Goal: Information Seeking & Learning: Compare options

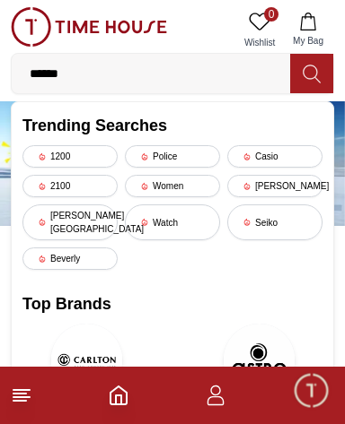
type input "******"
click at [312, 50] on button "My Bag" at bounding box center [308, 30] width 52 height 46
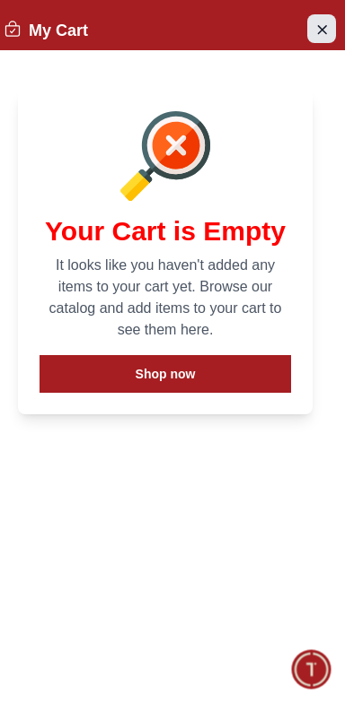
click at [314, 27] on icon "Close Account" at bounding box center [321, 29] width 14 height 22
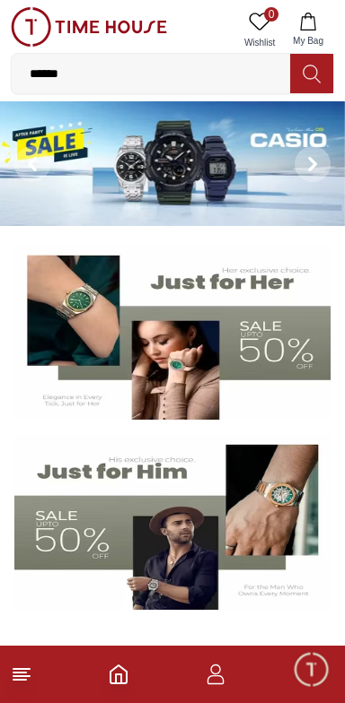
click at [306, 83] on icon at bounding box center [311, 74] width 18 height 21
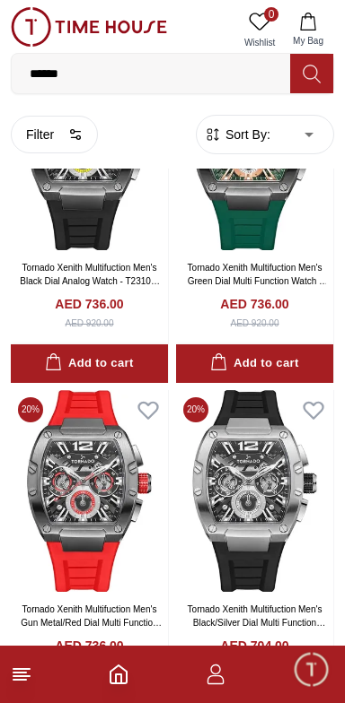
scroll to position [506, 0]
click at [246, 554] on img at bounding box center [254, 491] width 157 height 202
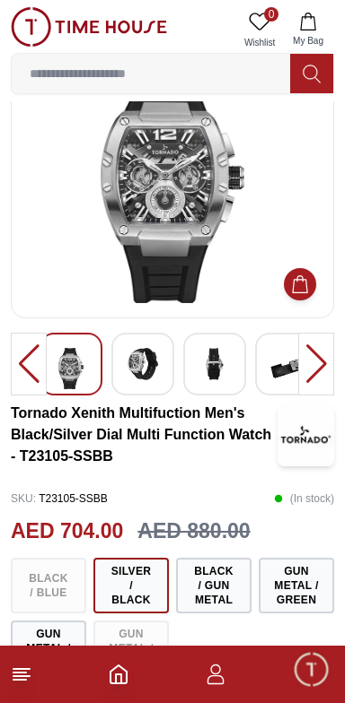
scroll to position [59, 0]
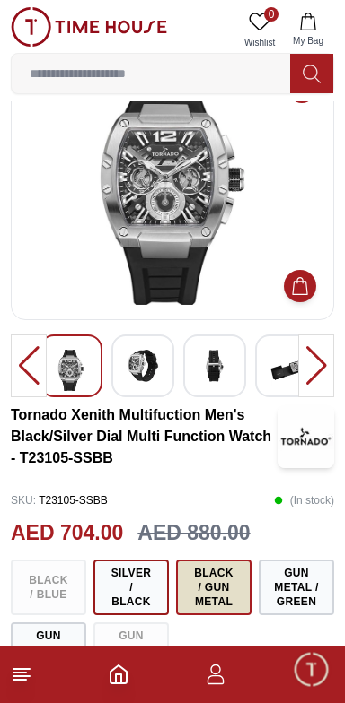
click at [197, 598] on button "Black / Gun Metal" at bounding box center [213, 588] width 75 height 56
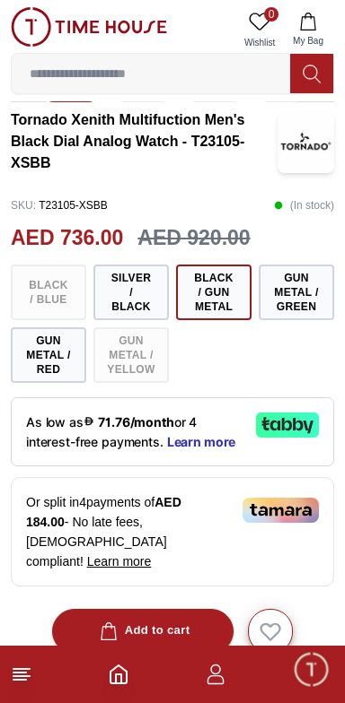
scroll to position [353, 0]
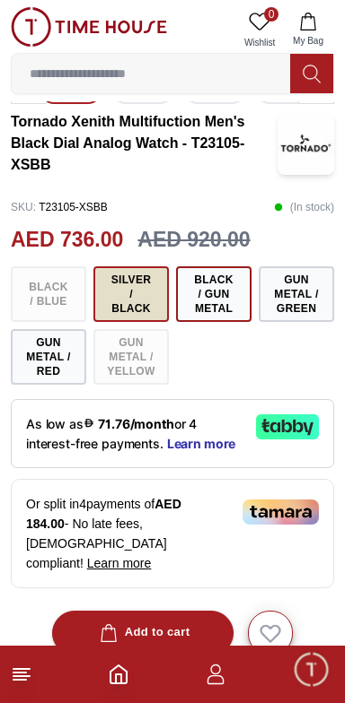
click at [126, 300] on button "Silver / Black" at bounding box center [130, 294] width 75 height 56
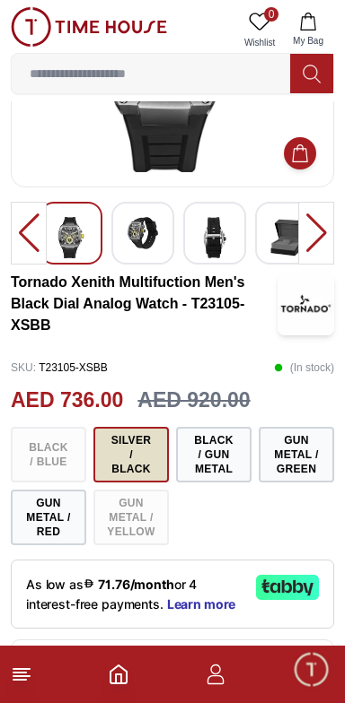
click at [123, 432] on button "Silver / Black" at bounding box center [130, 455] width 75 height 56
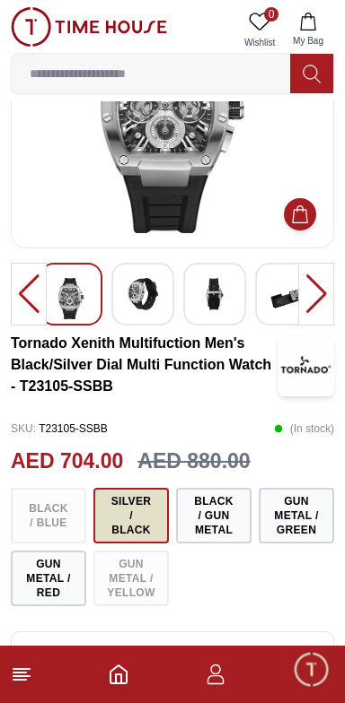
scroll to position [129, 0]
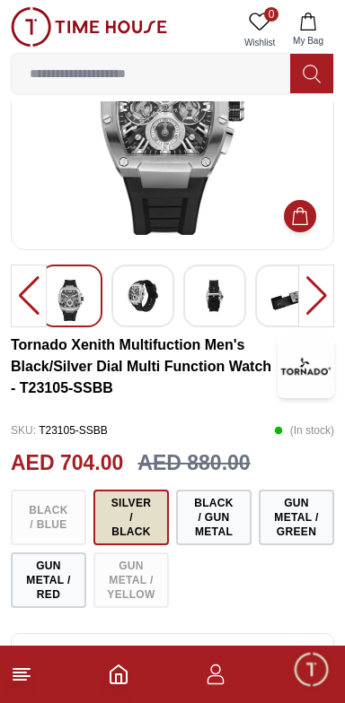
click at [109, 515] on button "Silver / Black" at bounding box center [130, 518] width 75 height 56
click at [115, 514] on button "Silver / Black" at bounding box center [130, 518] width 75 height 56
click at [111, 508] on button "Silver / Black" at bounding box center [130, 518] width 75 height 56
click at [73, 295] on img at bounding box center [71, 300] width 32 height 41
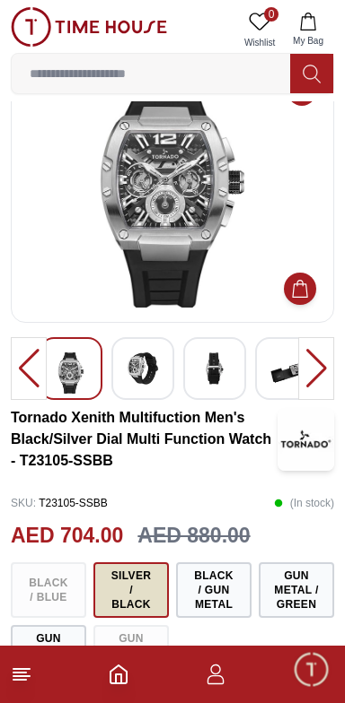
scroll to position [0, 0]
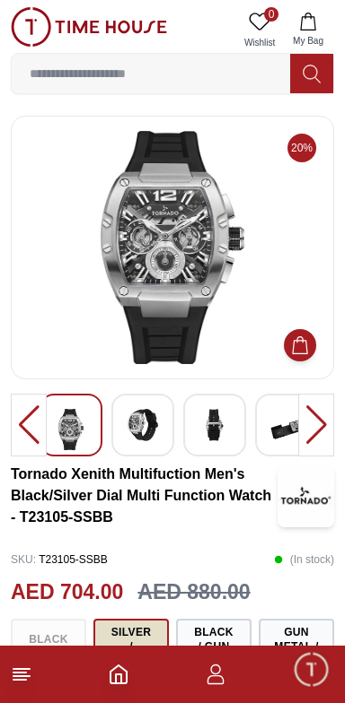
click at [137, 436] on img at bounding box center [143, 425] width 32 height 32
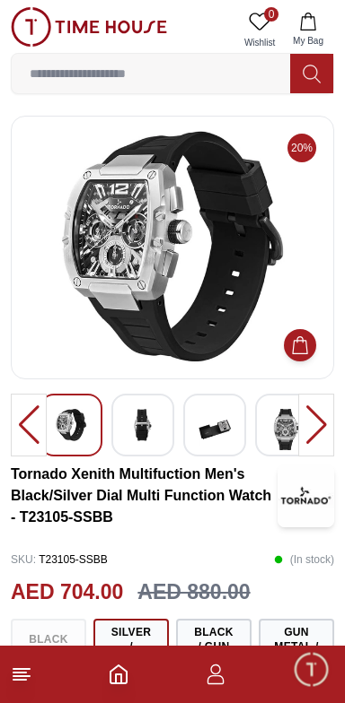
click at [107, 70] on input at bounding box center [151, 74] width 278 height 36
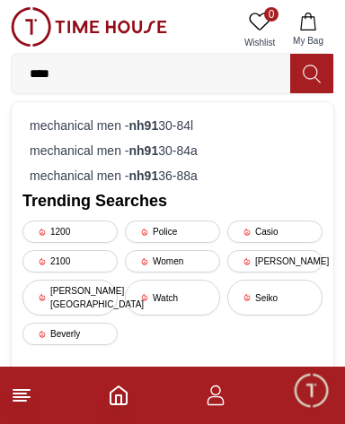
type input "****"
click at [328, 63] on button at bounding box center [311, 73] width 43 height 39
